Goal: Use online tool/utility: Utilize a website feature to perform a specific function

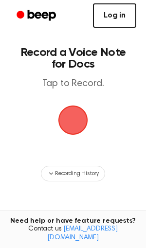
click at [109, 18] on link "Log in" at bounding box center [114, 15] width 43 height 24
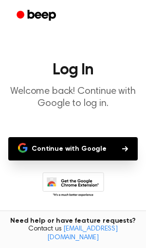
click at [76, 151] on button "Continue with Google" at bounding box center [72, 148] width 129 height 23
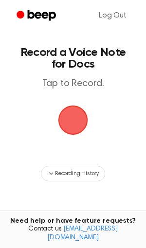
click at [71, 117] on span "button" at bounding box center [73, 120] width 42 height 42
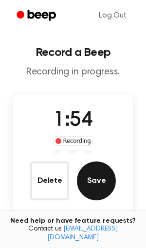
click at [95, 171] on button "Save" at bounding box center [96, 181] width 39 height 39
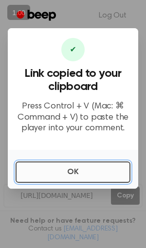
click at [72, 173] on button "OK" at bounding box center [73, 172] width 115 height 21
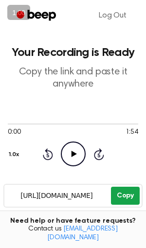
click at [119, 200] on button "Copy" at bounding box center [125, 196] width 29 height 18
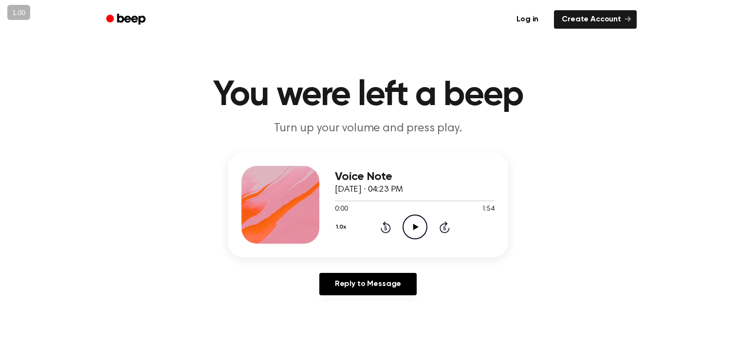
click at [413, 231] on icon "Play Audio" at bounding box center [414, 227] width 25 height 25
click at [416, 223] on icon "Pause Audio" at bounding box center [414, 227] width 25 height 25
